Goal: Find specific page/section: Find specific page/section

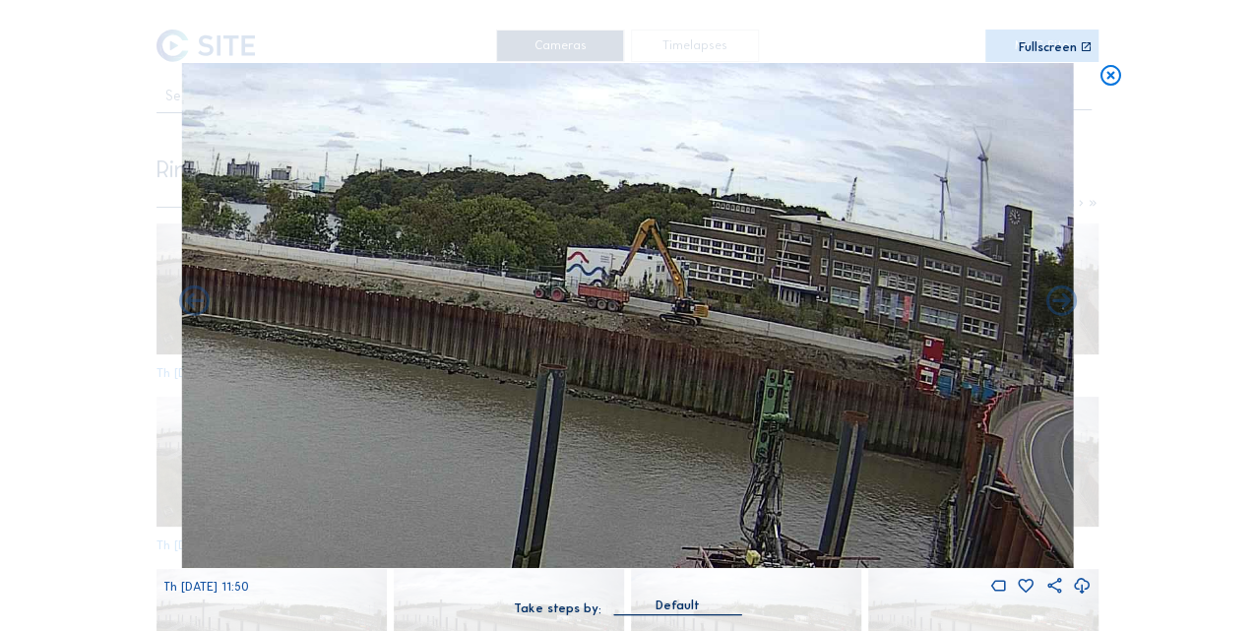
click at [1104, 79] on icon at bounding box center [1109, 76] width 25 height 26
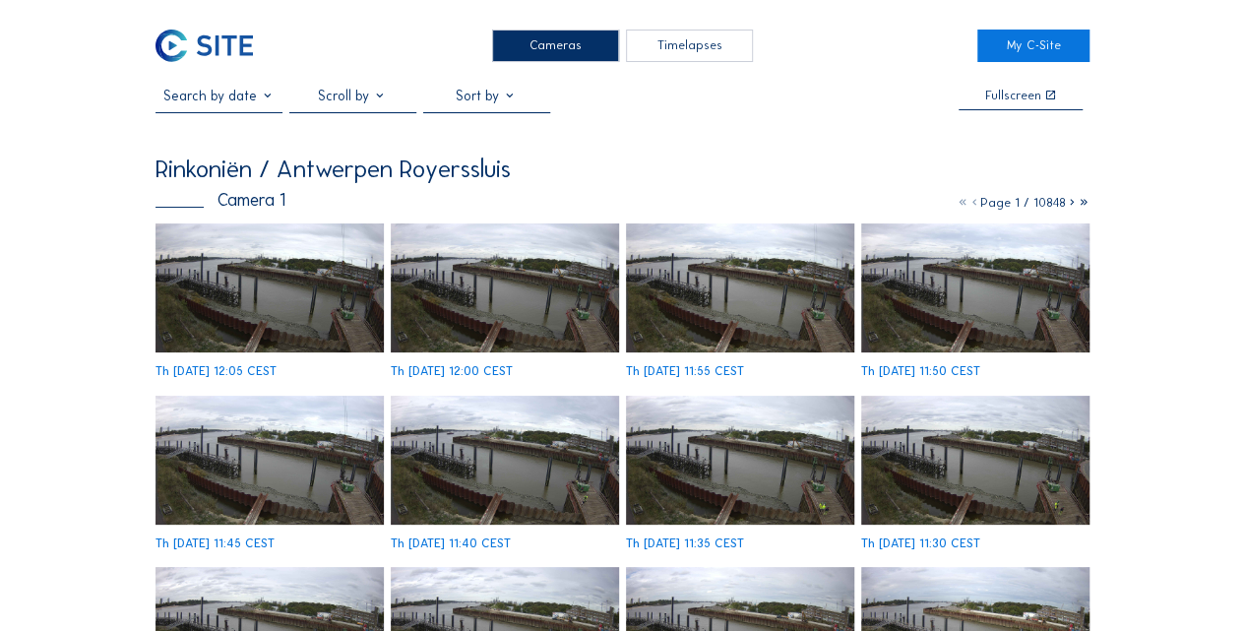
click at [205, 47] on img at bounding box center [203, 46] width 97 height 32
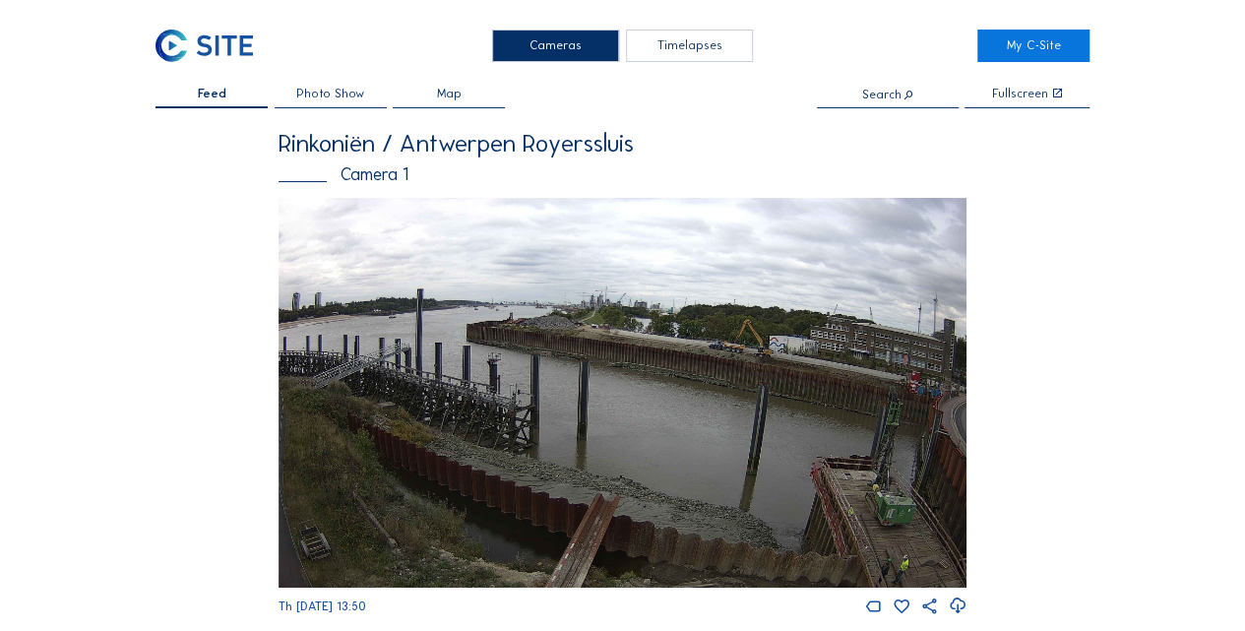
click at [657, 333] on img at bounding box center [622, 393] width 689 height 390
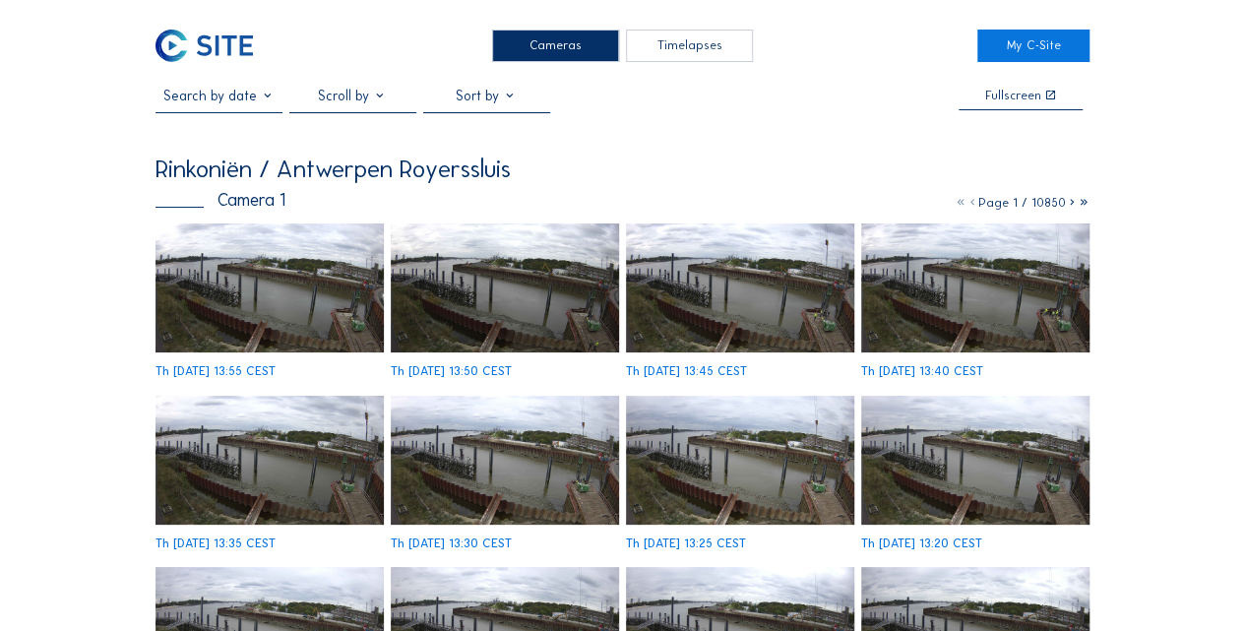
click at [277, 291] on img at bounding box center [269, 287] width 228 height 129
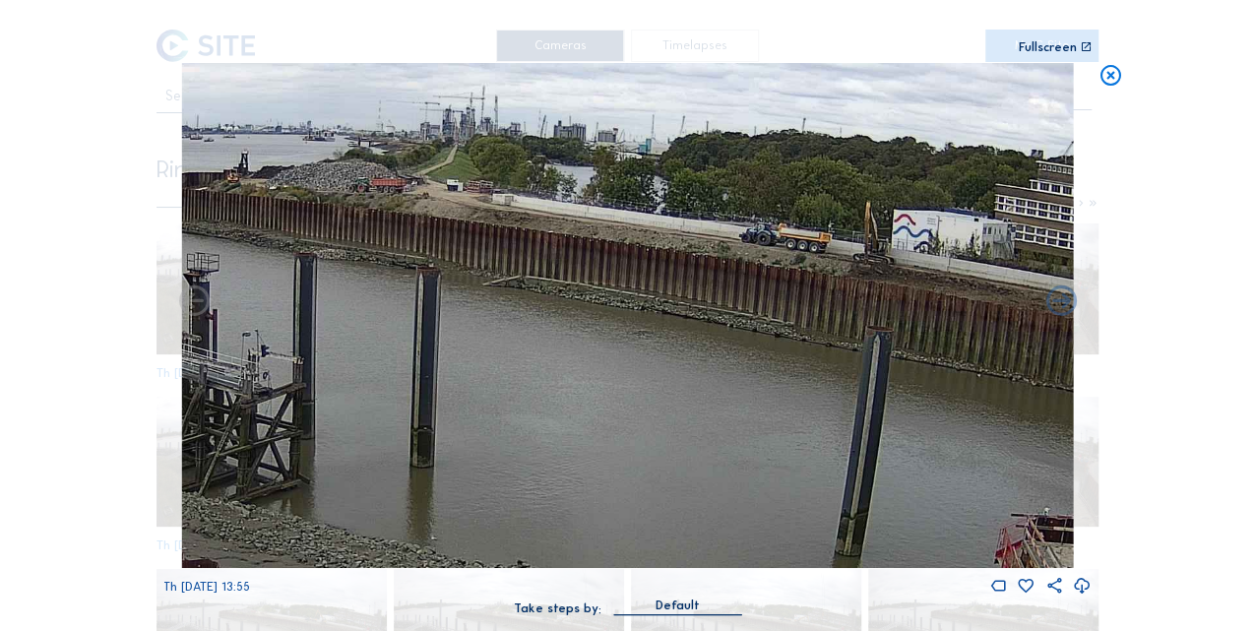
drag, startPoint x: 748, startPoint y: 411, endPoint x: 746, endPoint y: 393, distance: 18.8
click at [746, 393] on img at bounding box center [627, 315] width 893 height 505
